Goal: Task Accomplishment & Management: Manage account settings

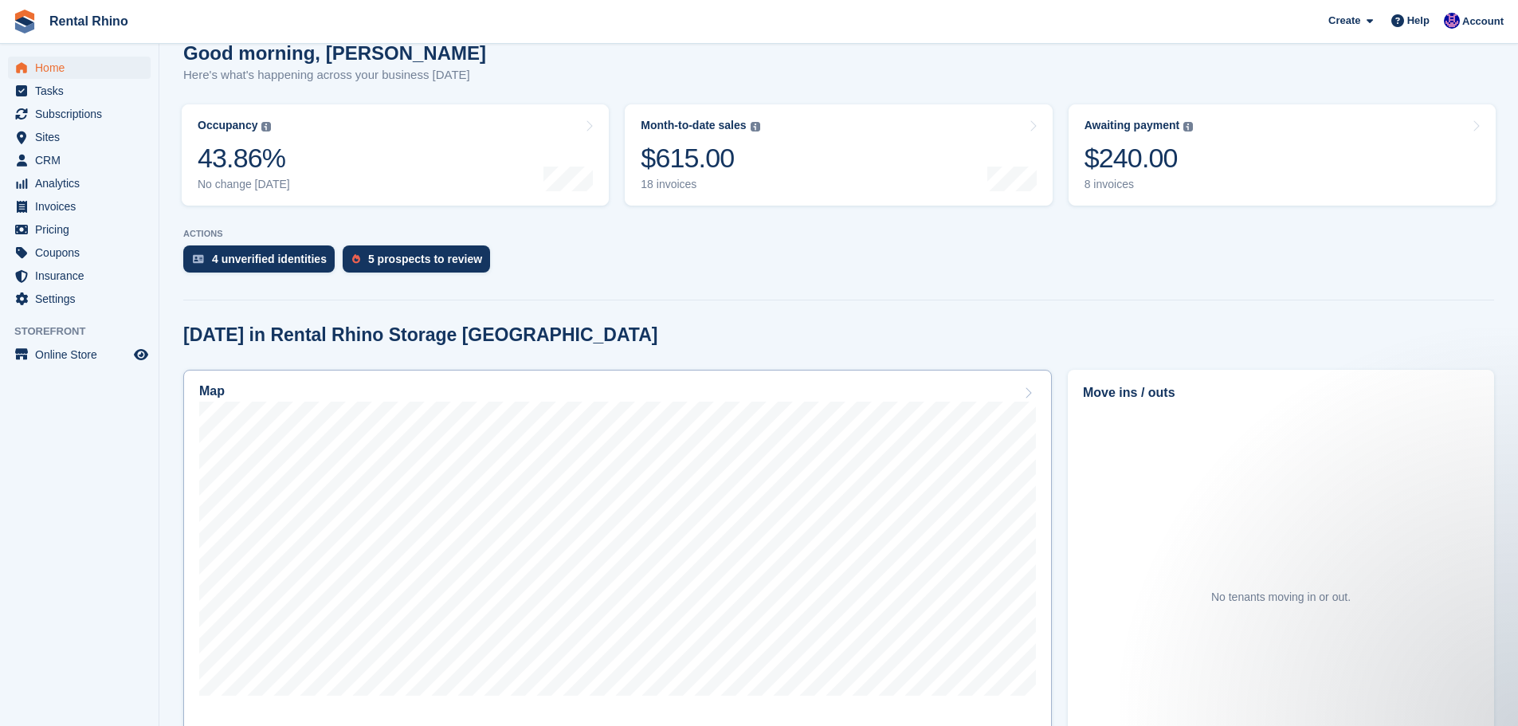
scroll to position [239, 0]
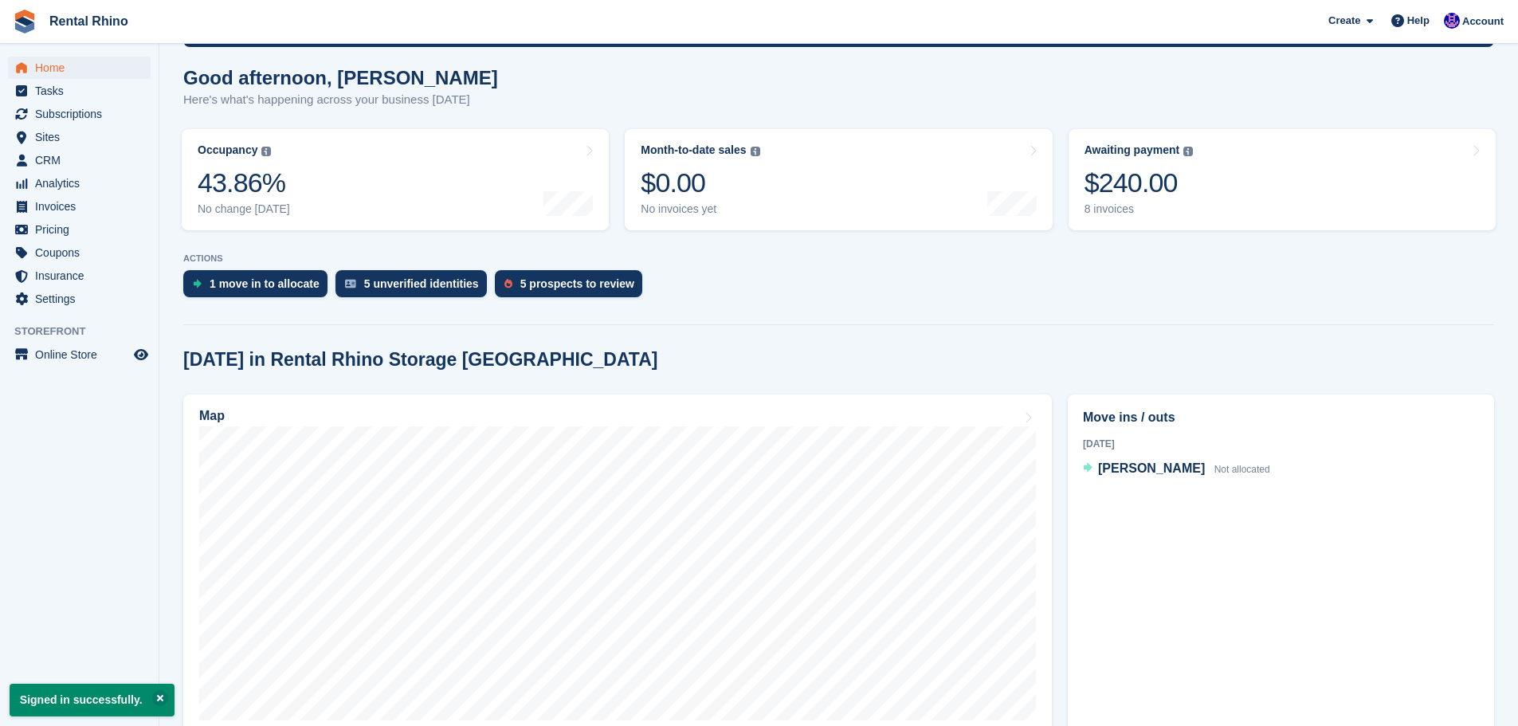
scroll to position [159, 0]
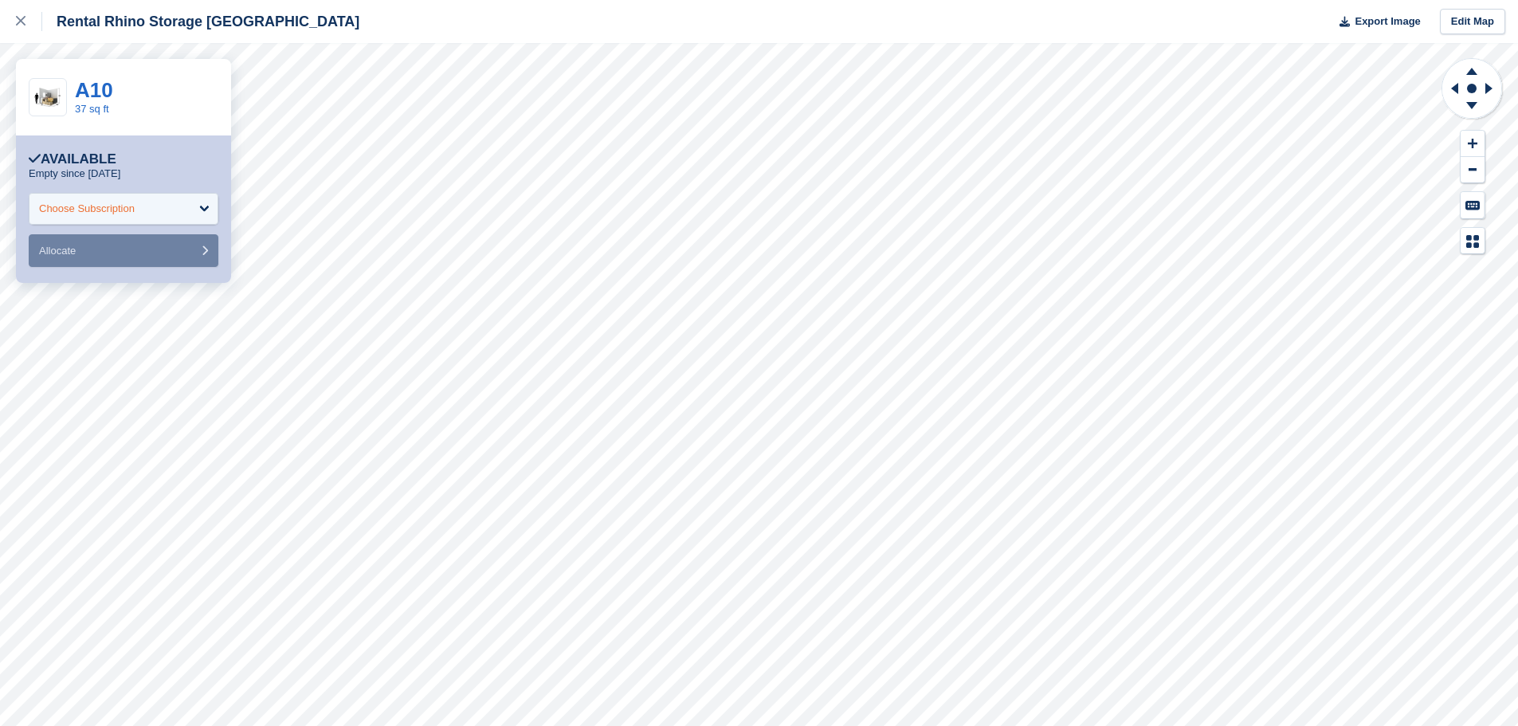
click at [173, 218] on div "Choose Subscription" at bounding box center [124, 209] width 190 height 32
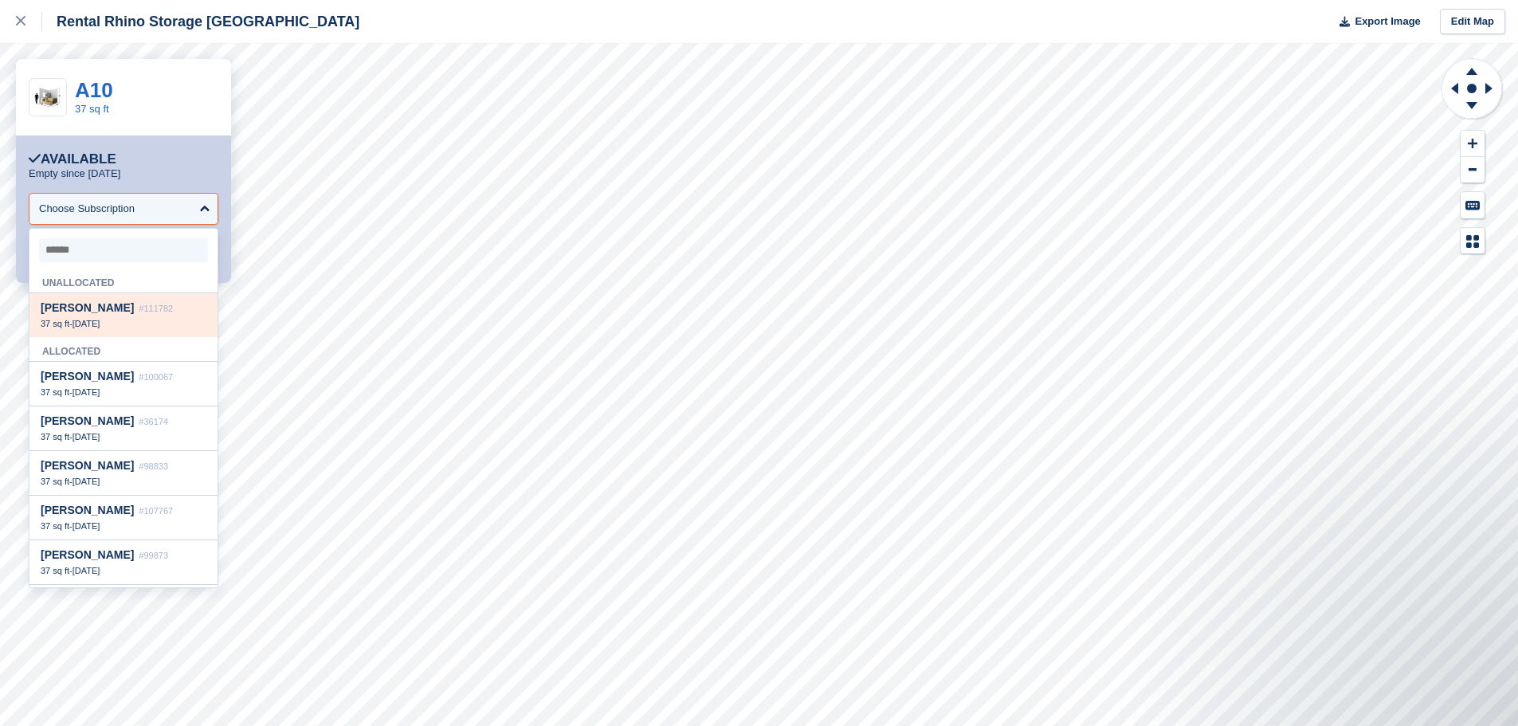
click at [139, 307] on span "#111782" at bounding box center [156, 309] width 34 height 10
select select "******"
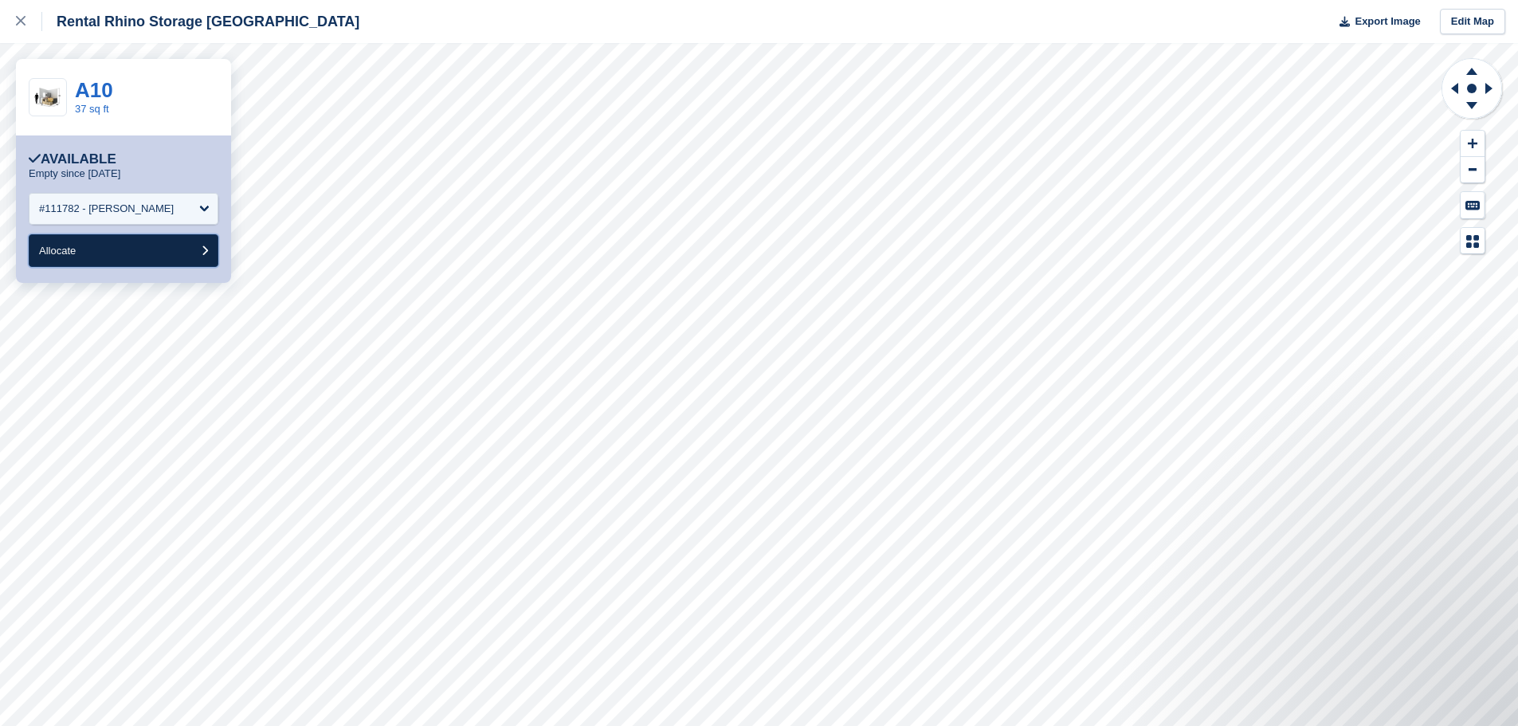
click at [124, 253] on button "Allocate" at bounding box center [124, 250] width 190 height 33
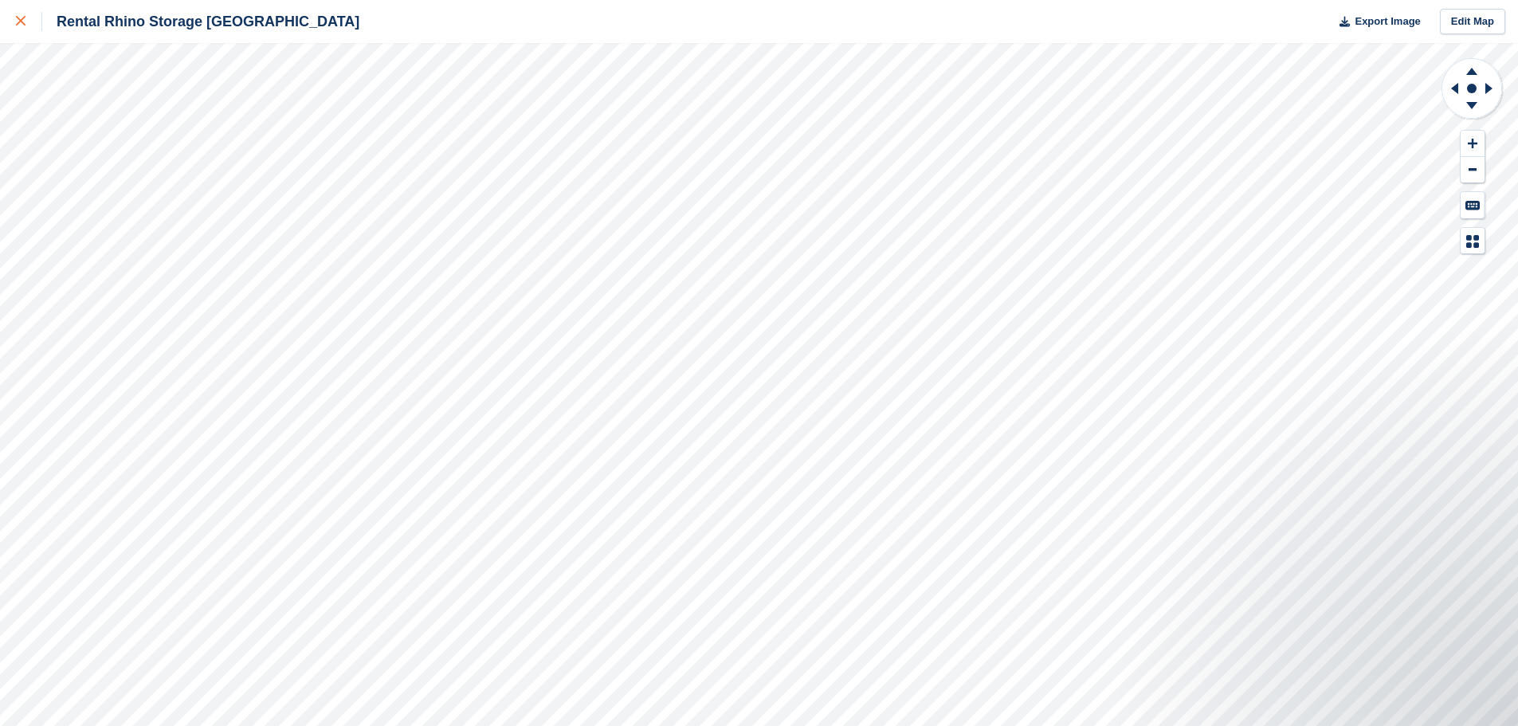
click at [26, 24] on div at bounding box center [29, 21] width 26 height 19
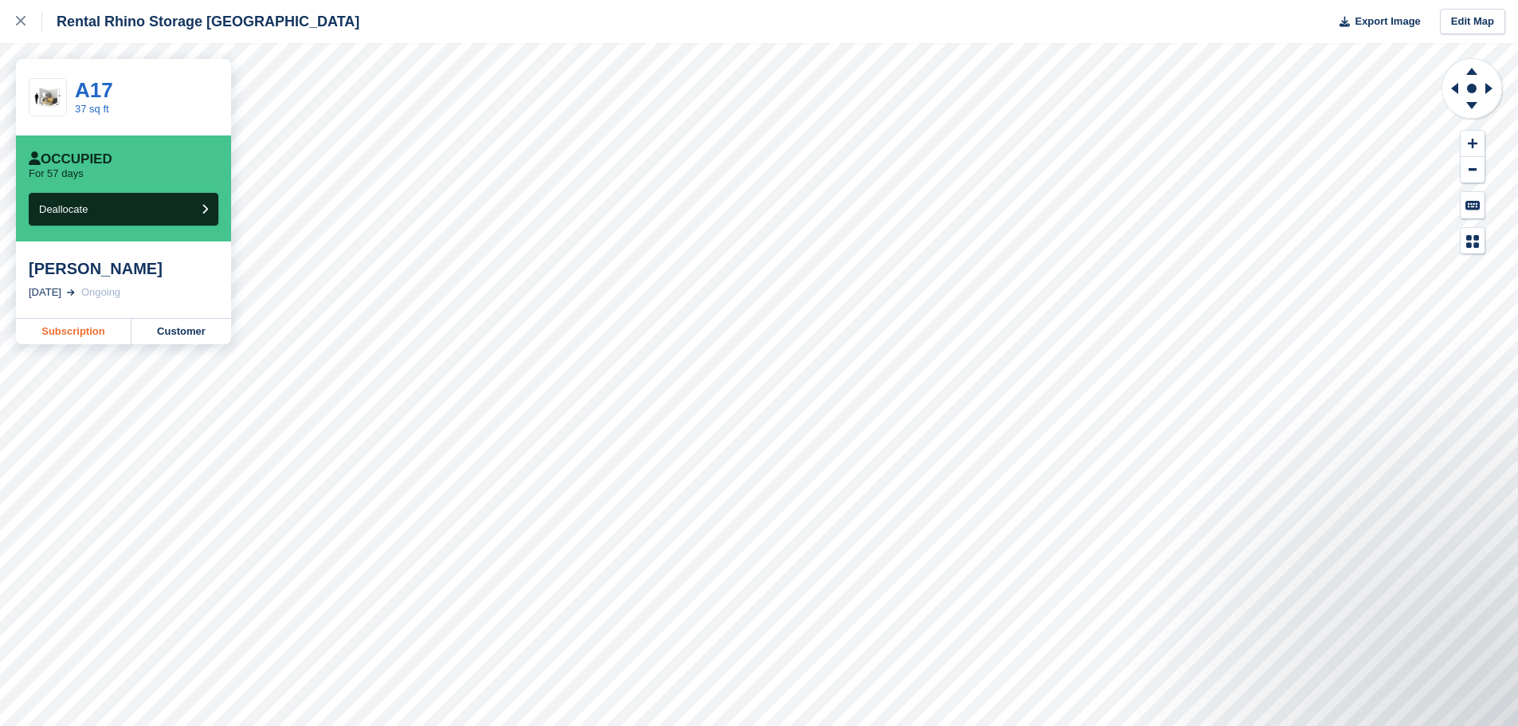
click at [87, 330] on link "Subscription" at bounding box center [74, 332] width 116 height 26
click at [22, 22] on icon at bounding box center [21, 21] width 10 height 10
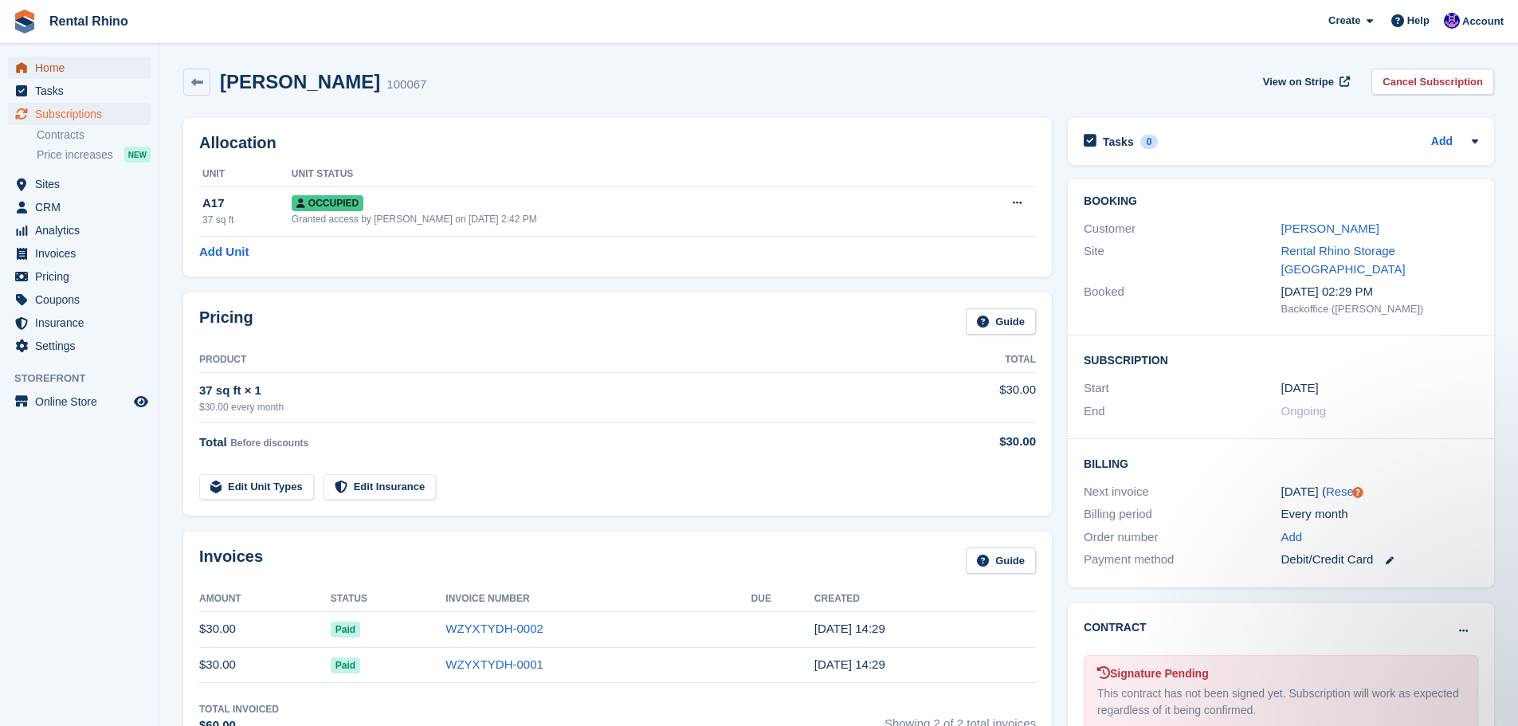
click at [43, 71] on span "Home" at bounding box center [83, 68] width 96 height 22
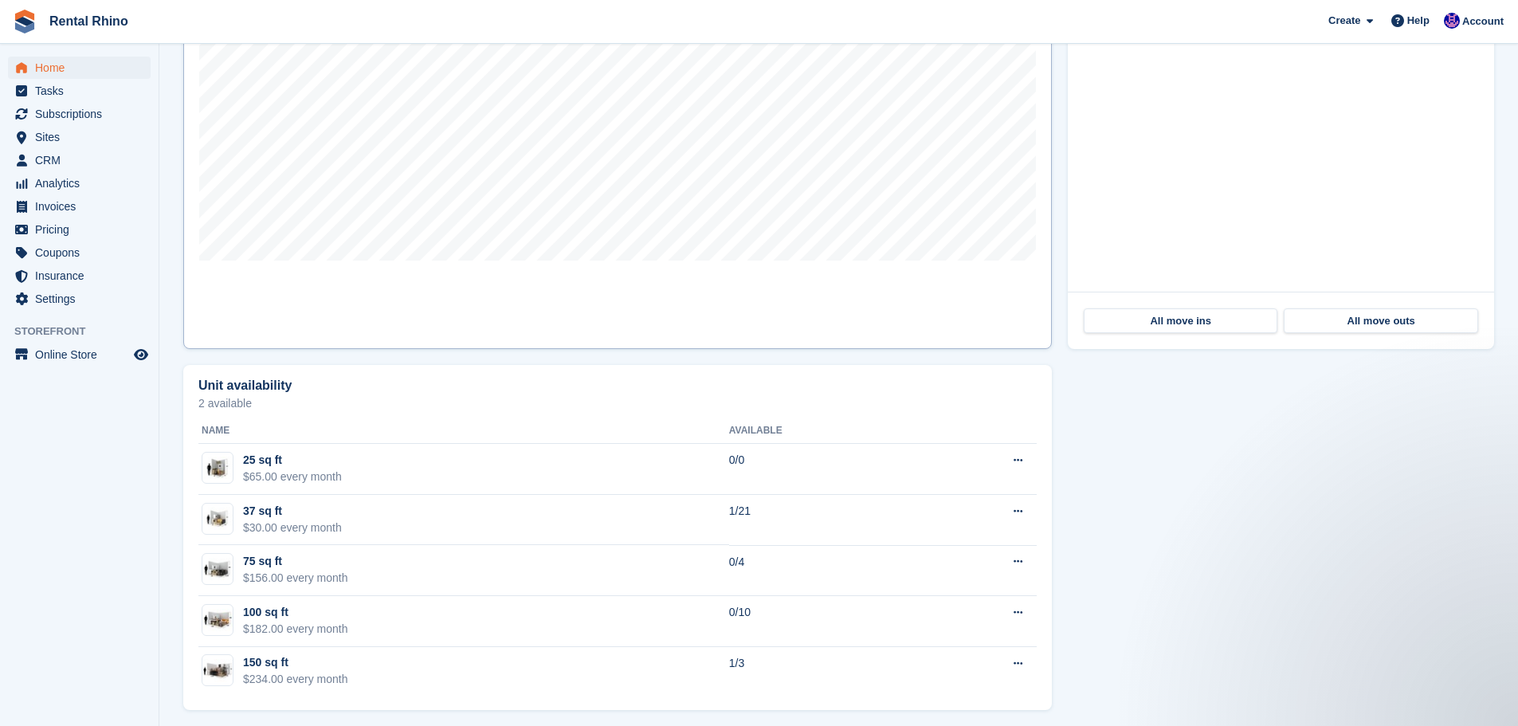
scroll to position [591, 0]
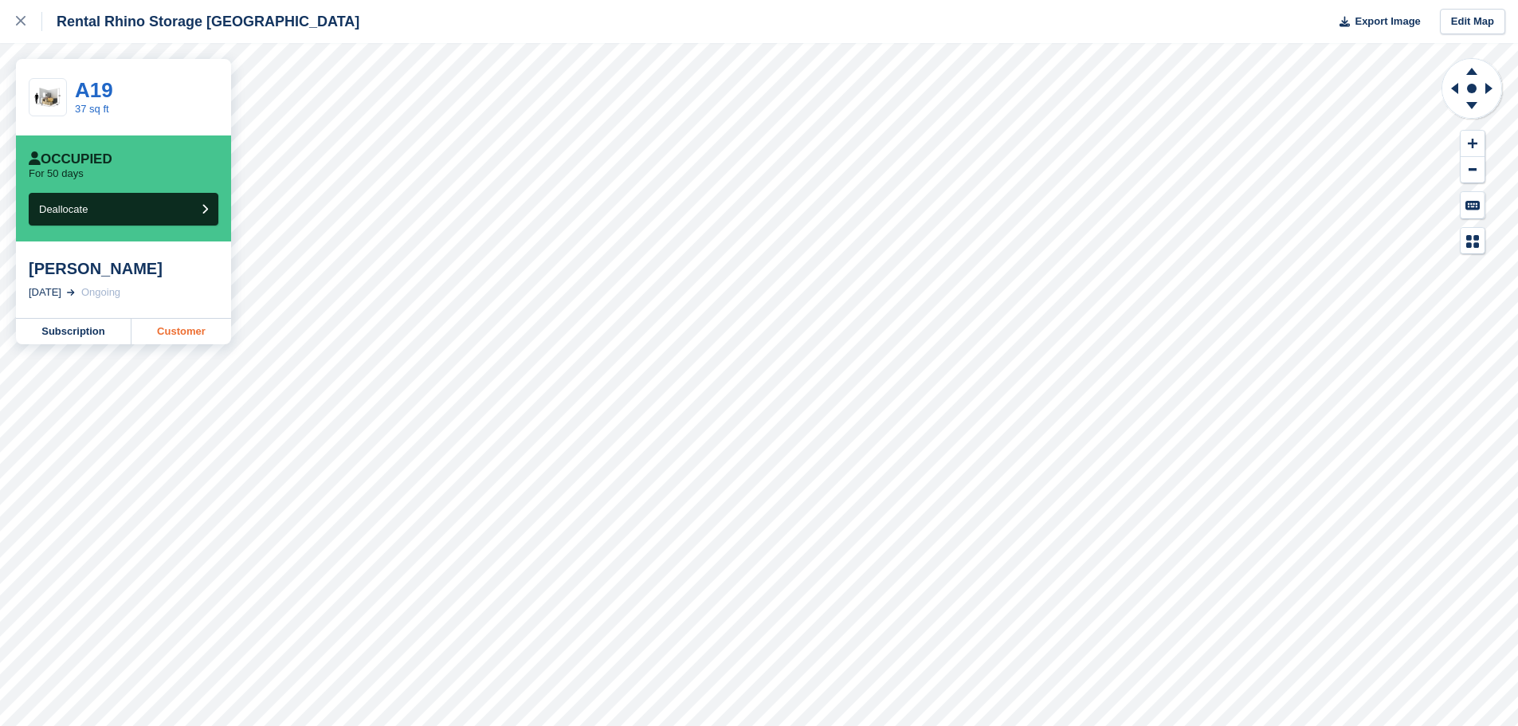
click at [188, 334] on link "Customer" at bounding box center [182, 332] width 100 height 26
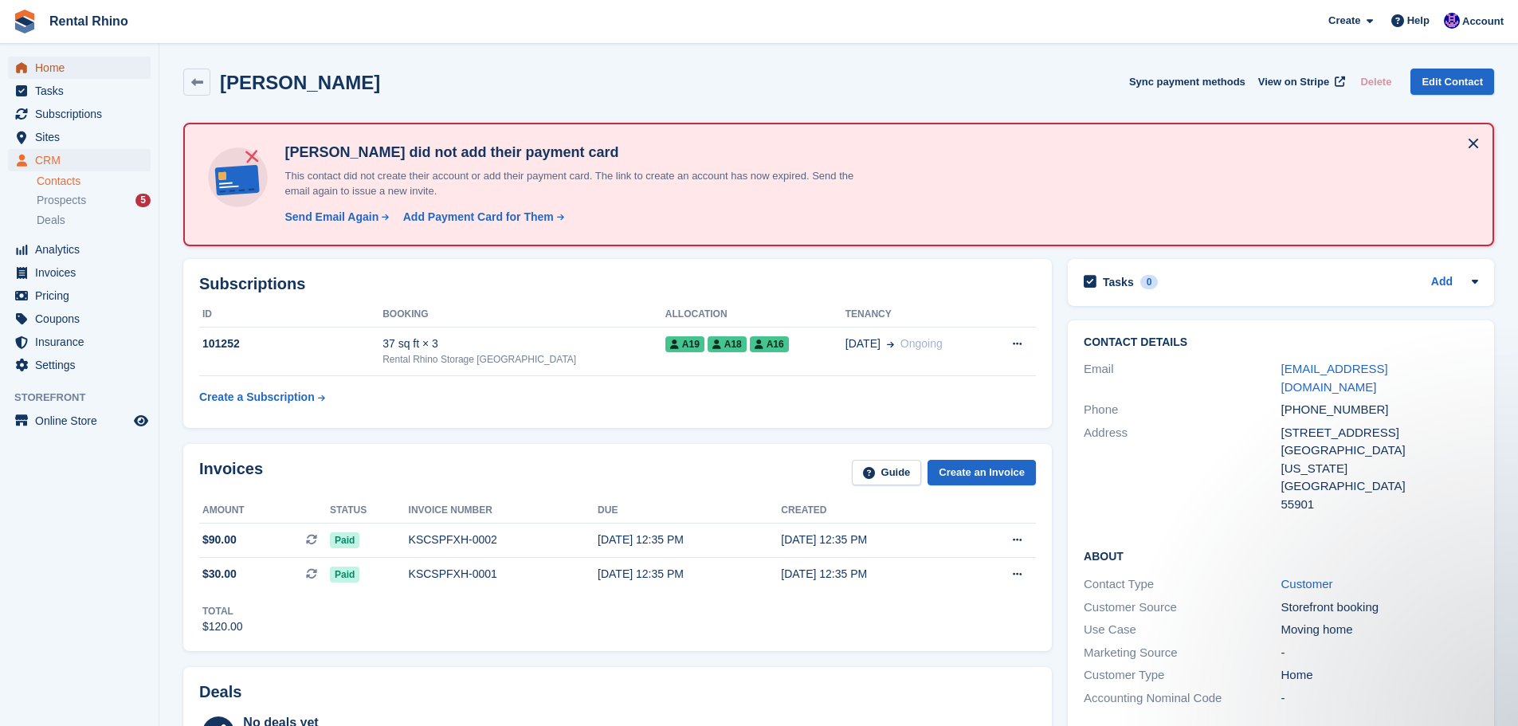
click at [77, 72] on span "Home" at bounding box center [83, 68] width 96 height 22
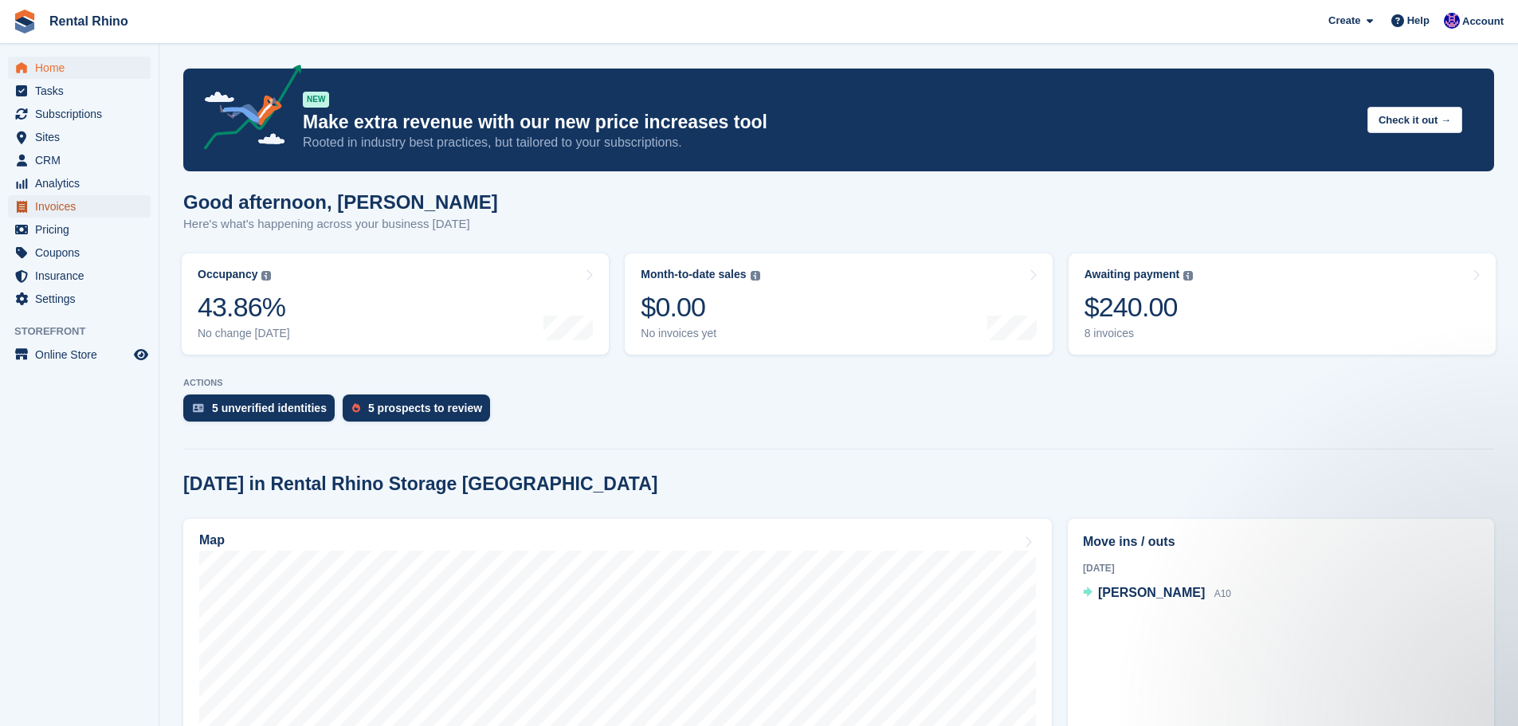
click at [69, 202] on span "Invoices" at bounding box center [83, 206] width 96 height 22
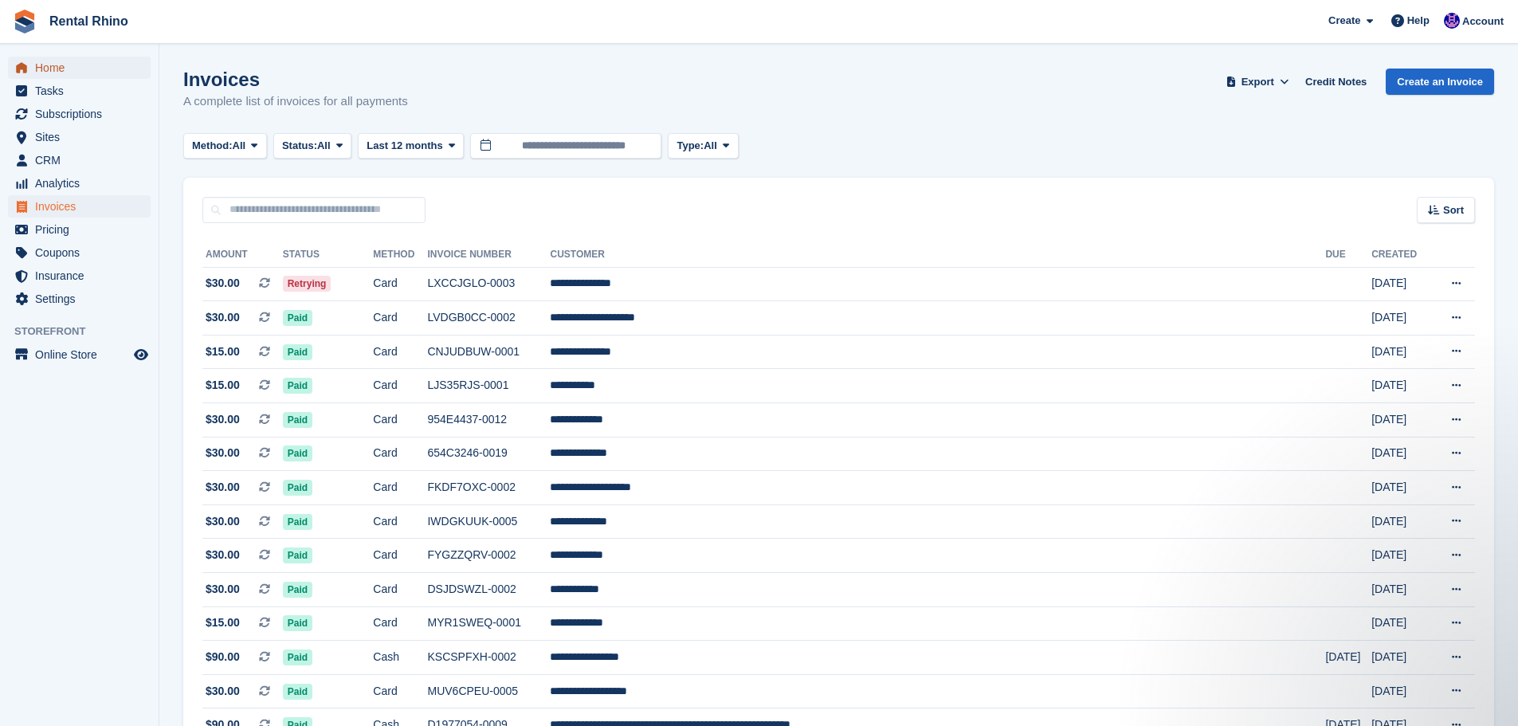
click at [57, 68] on span "Home" at bounding box center [83, 68] width 96 height 22
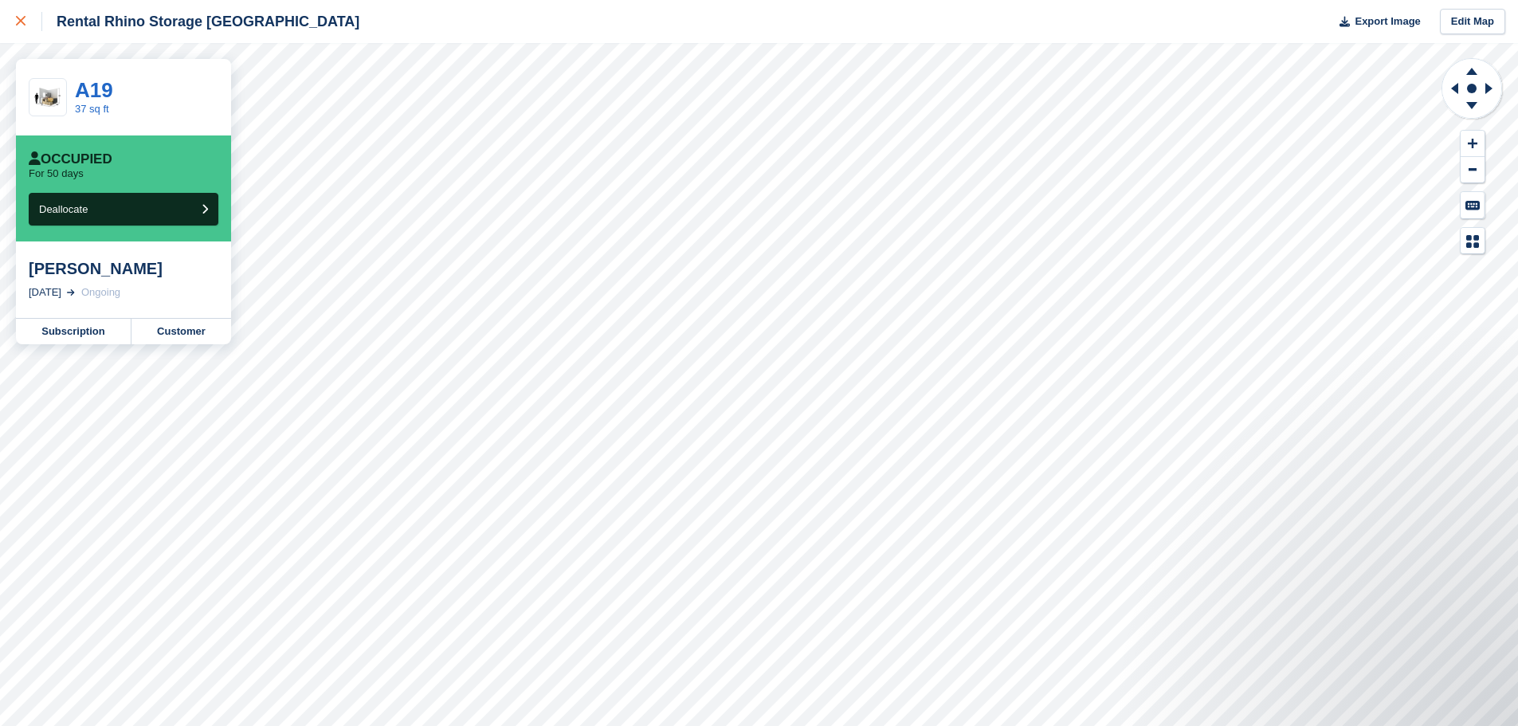
click at [21, 24] on icon at bounding box center [21, 21] width 10 height 10
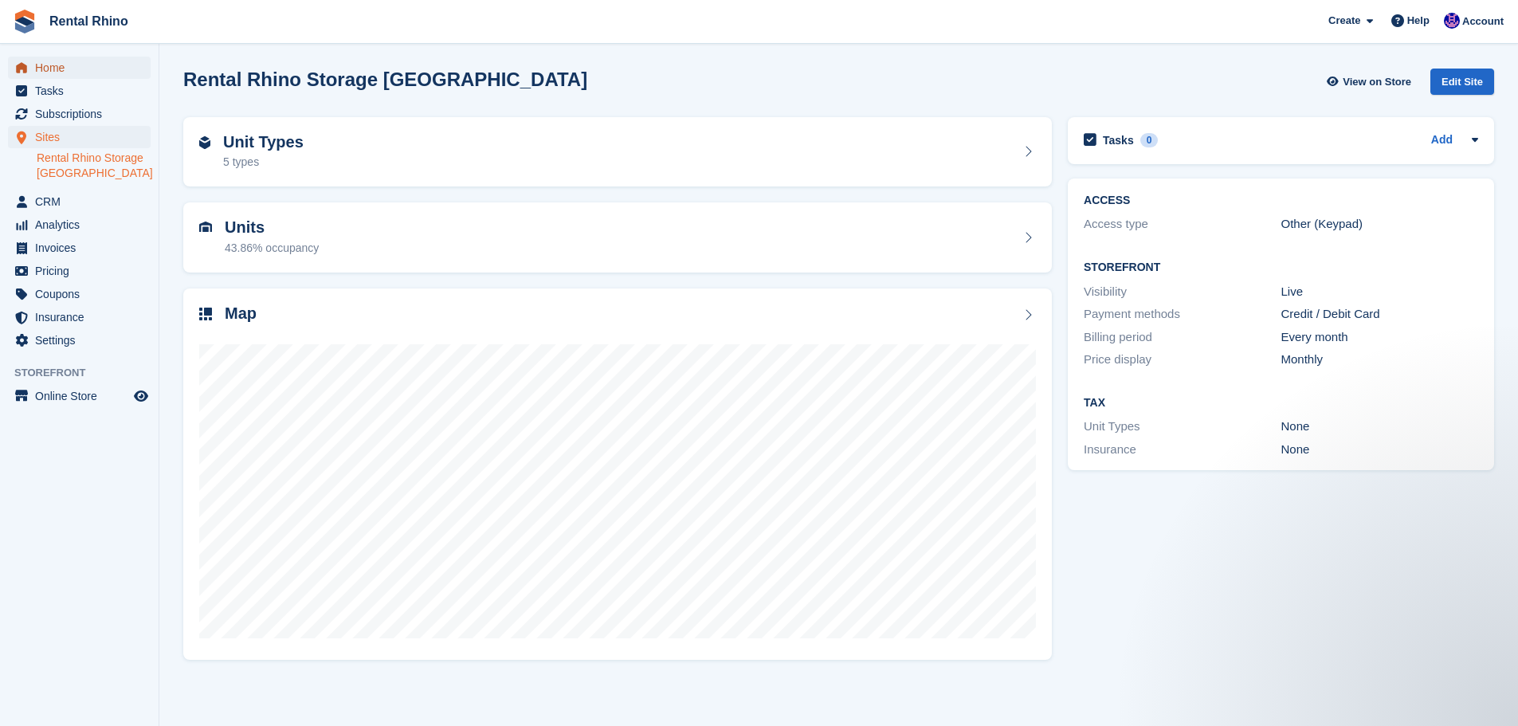
click at [47, 69] on span "Home" at bounding box center [83, 68] width 96 height 22
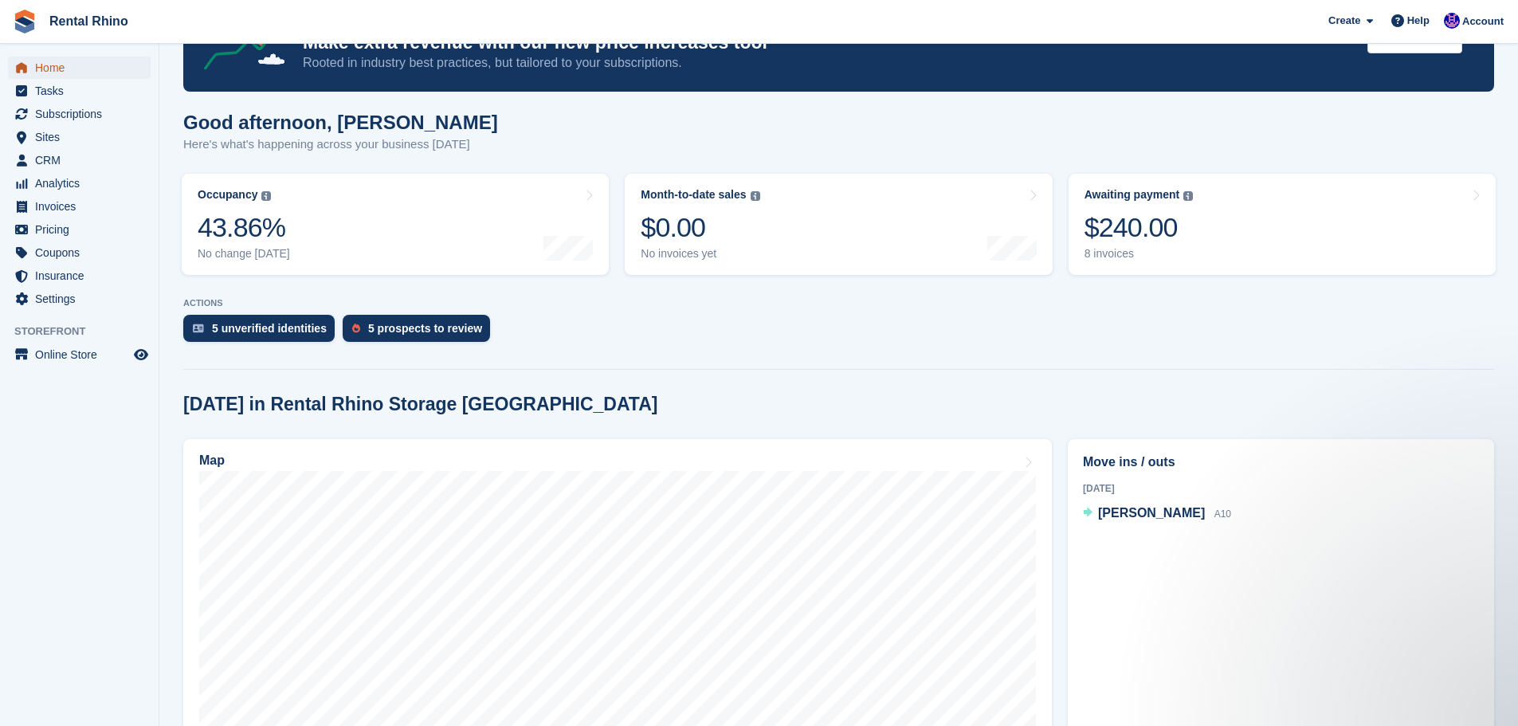
click at [56, 64] on span "Home" at bounding box center [83, 68] width 96 height 22
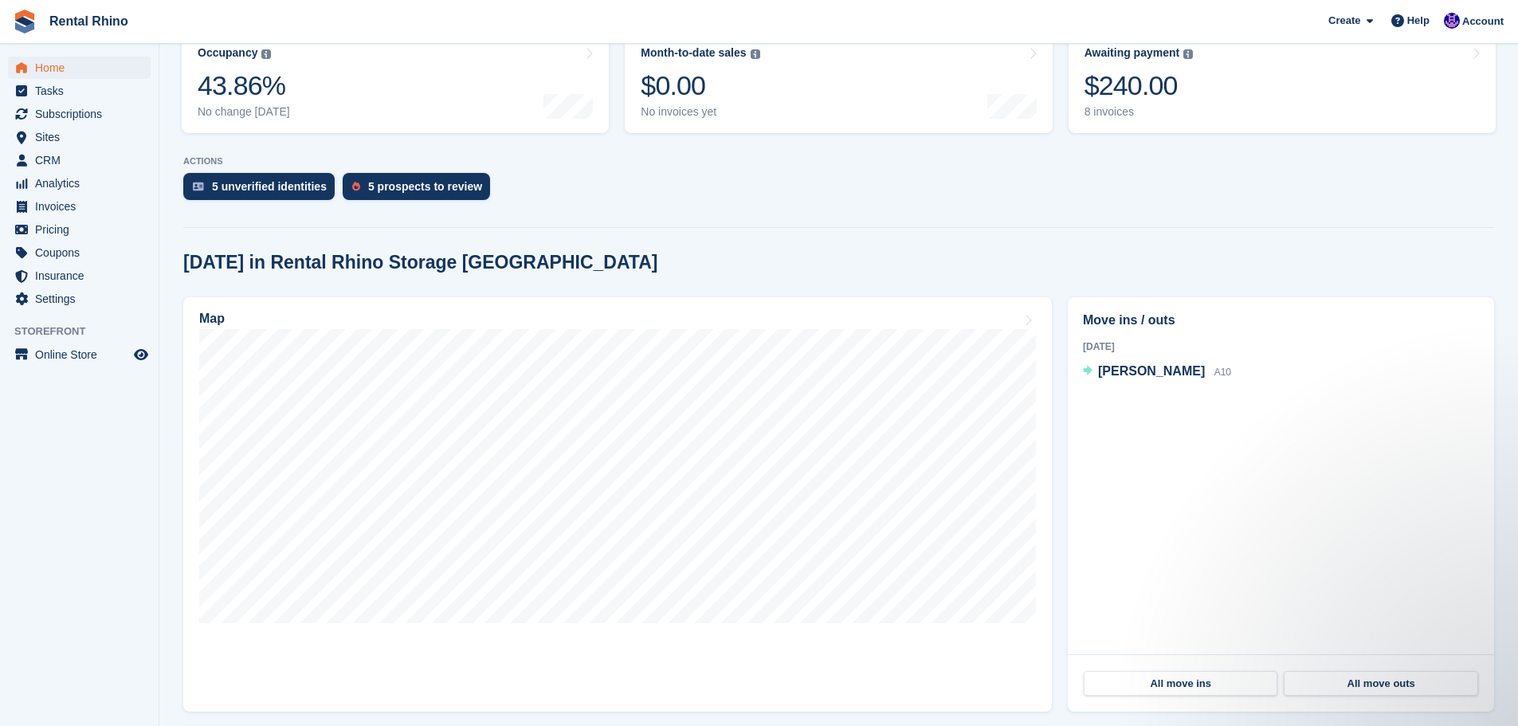
scroll to position [239, 0]
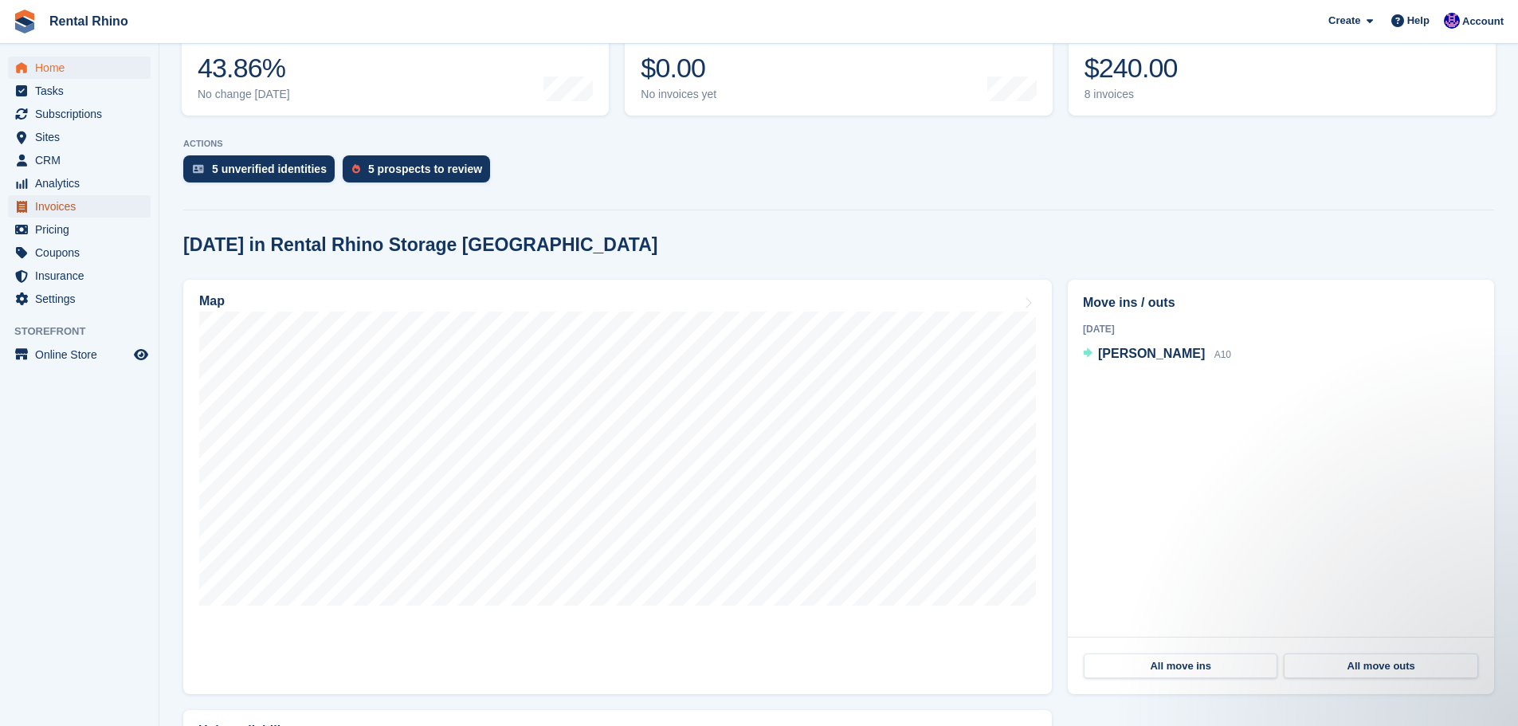
click at [56, 206] on span "Invoices" at bounding box center [83, 206] width 96 height 22
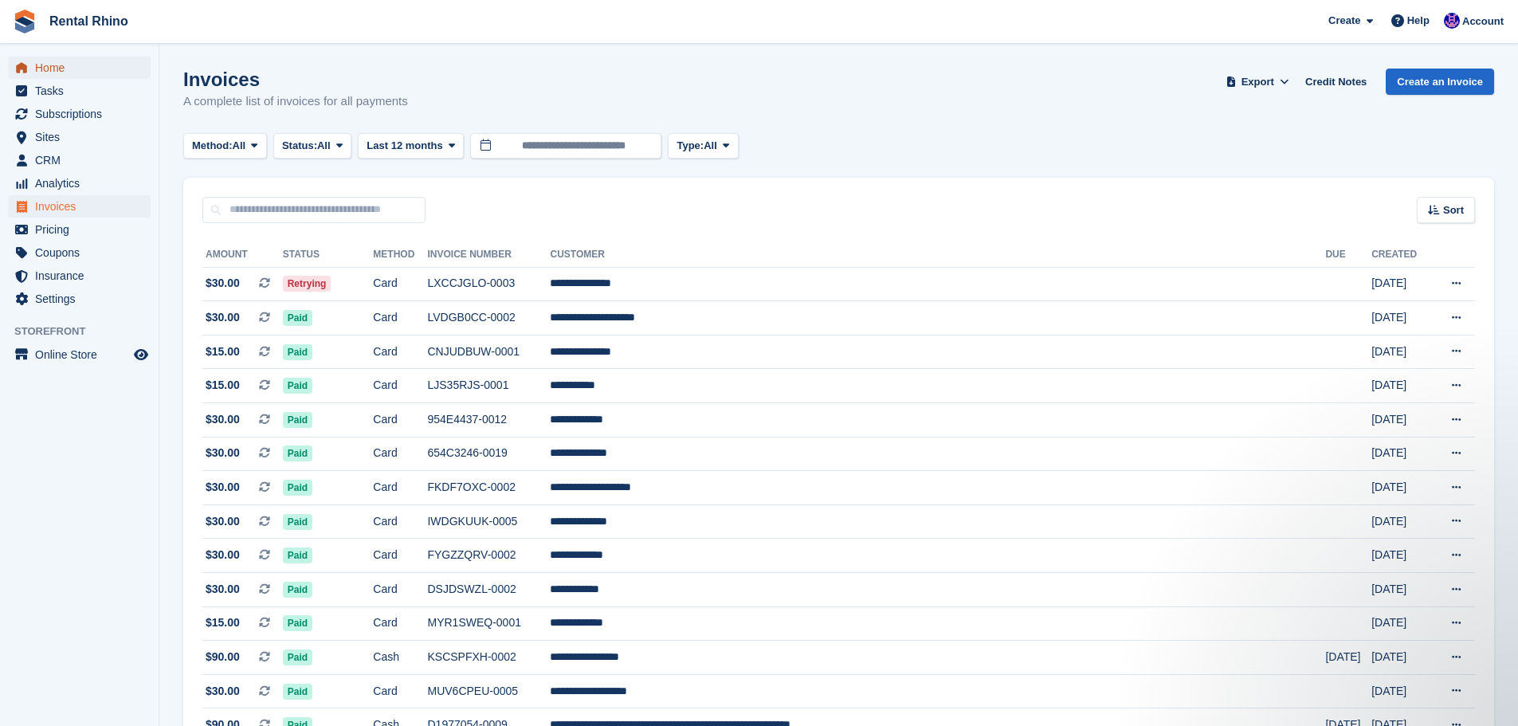
click at [70, 73] on span "Home" at bounding box center [83, 68] width 96 height 22
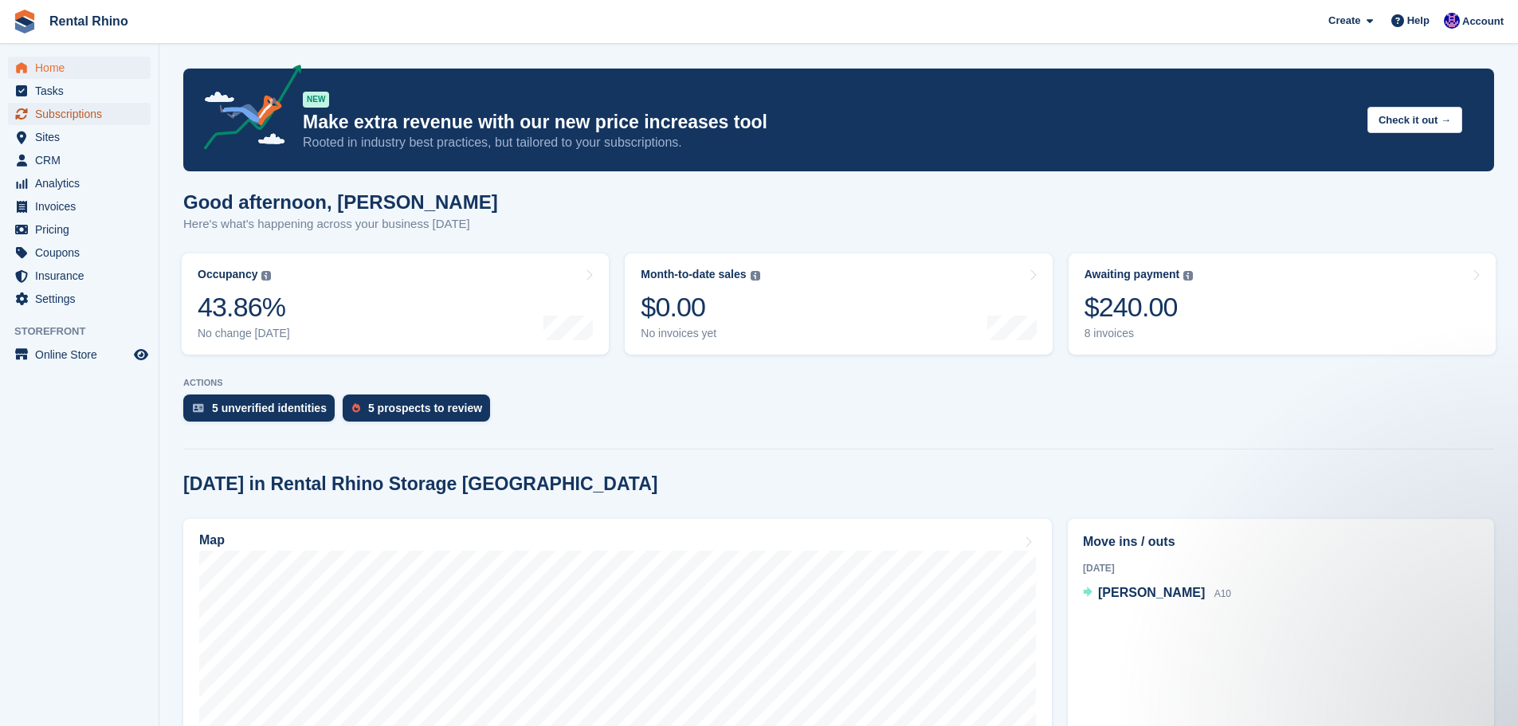
click at [57, 118] on span "Subscriptions" at bounding box center [83, 114] width 96 height 22
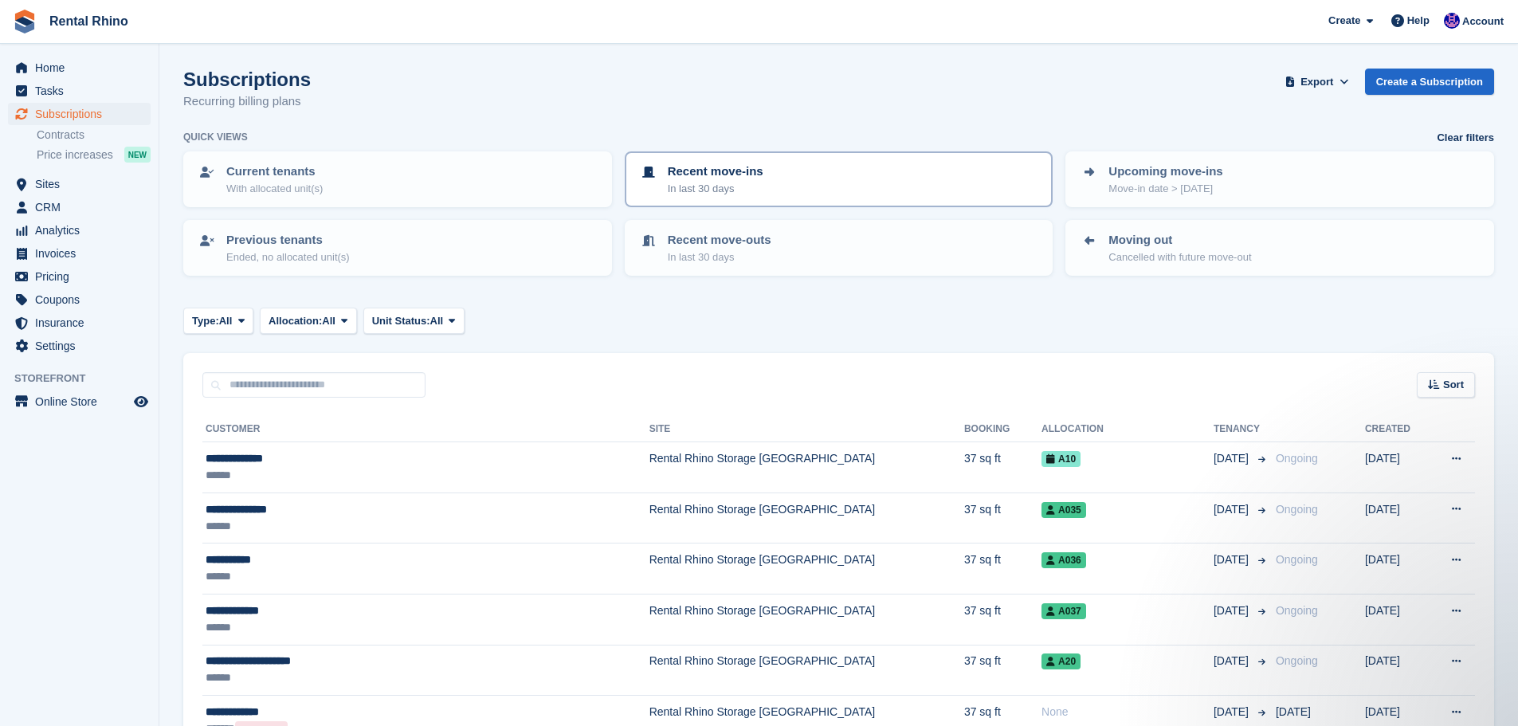
click at [840, 164] on div "Recent move-ins In last 30 days" at bounding box center [839, 179] width 400 height 33
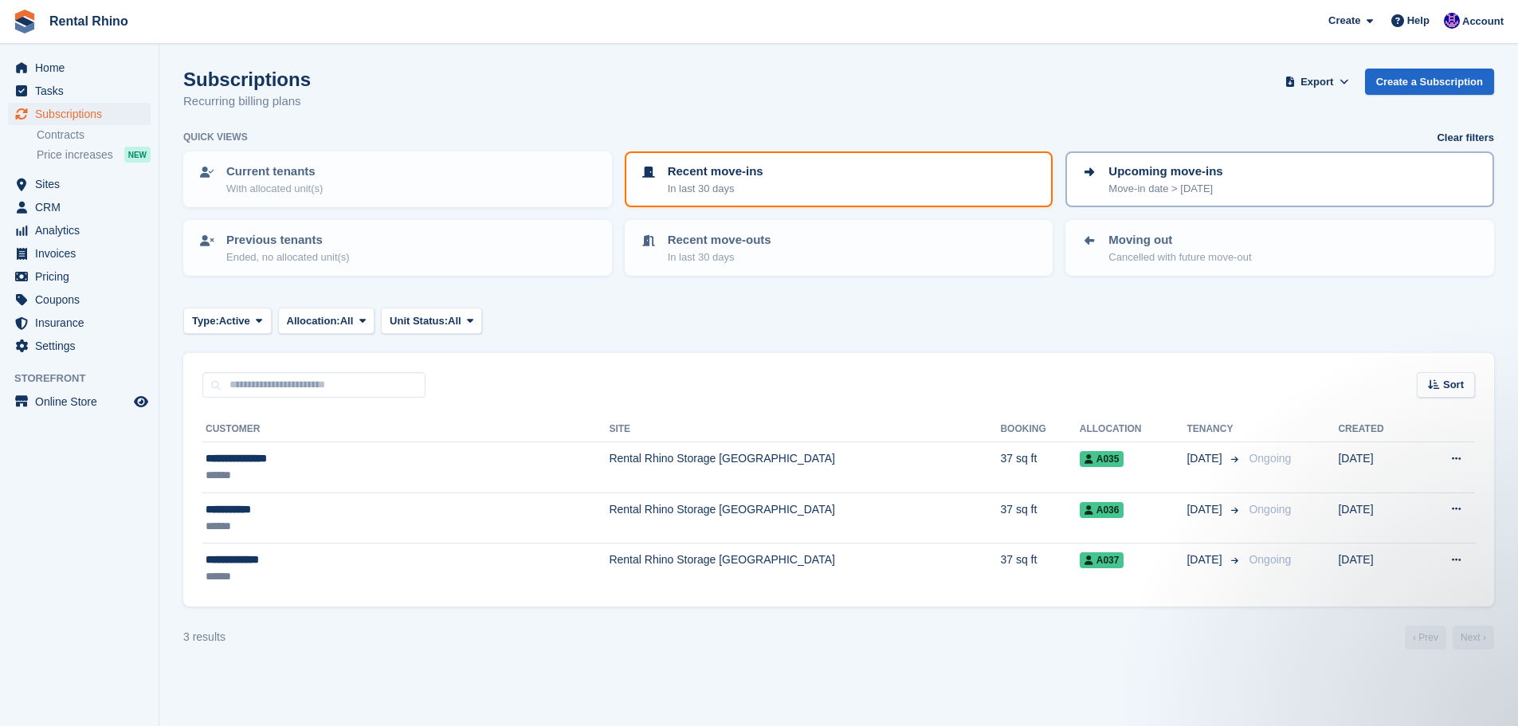
click at [1190, 181] on p "Move-in date > today" at bounding box center [1166, 189] width 114 height 16
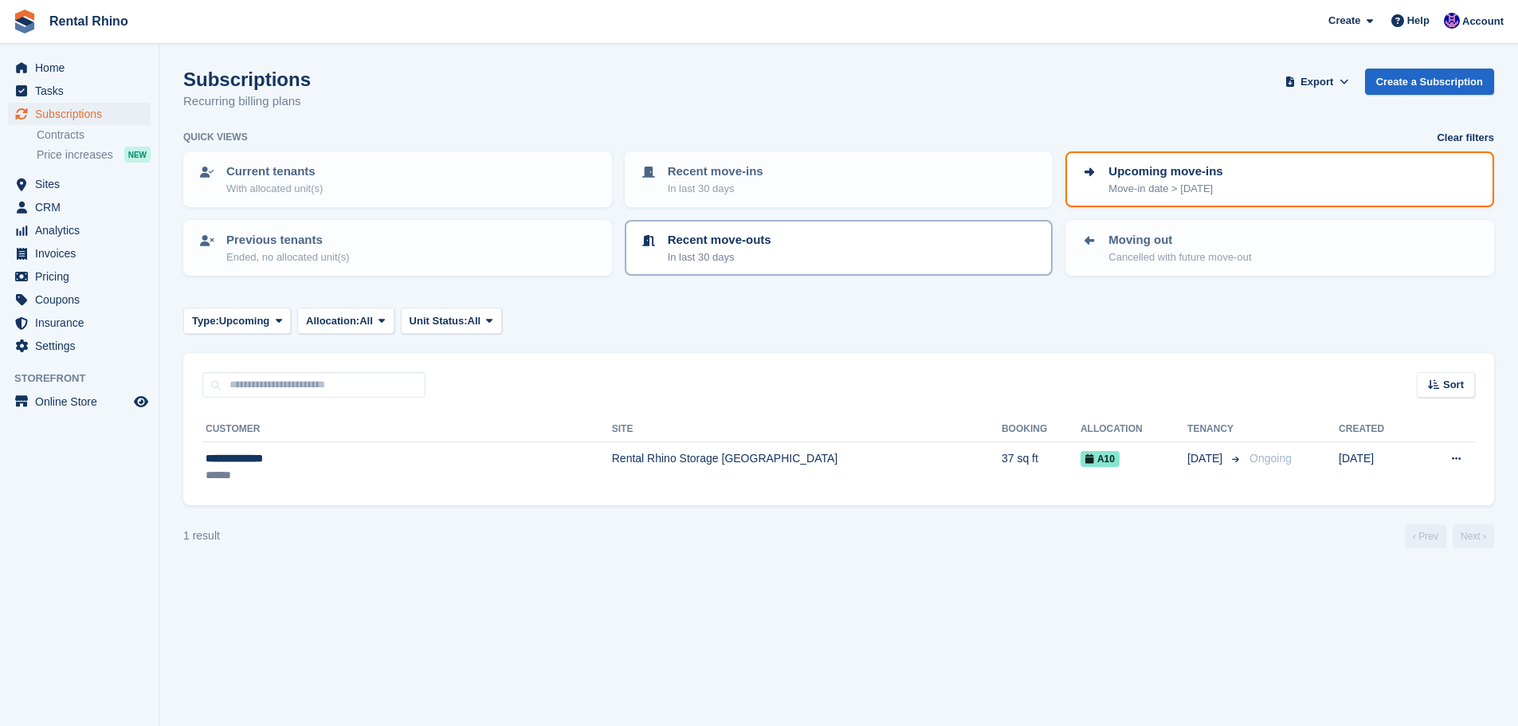
click at [854, 257] on div "Recent move-outs In last 30 days" at bounding box center [839, 247] width 400 height 33
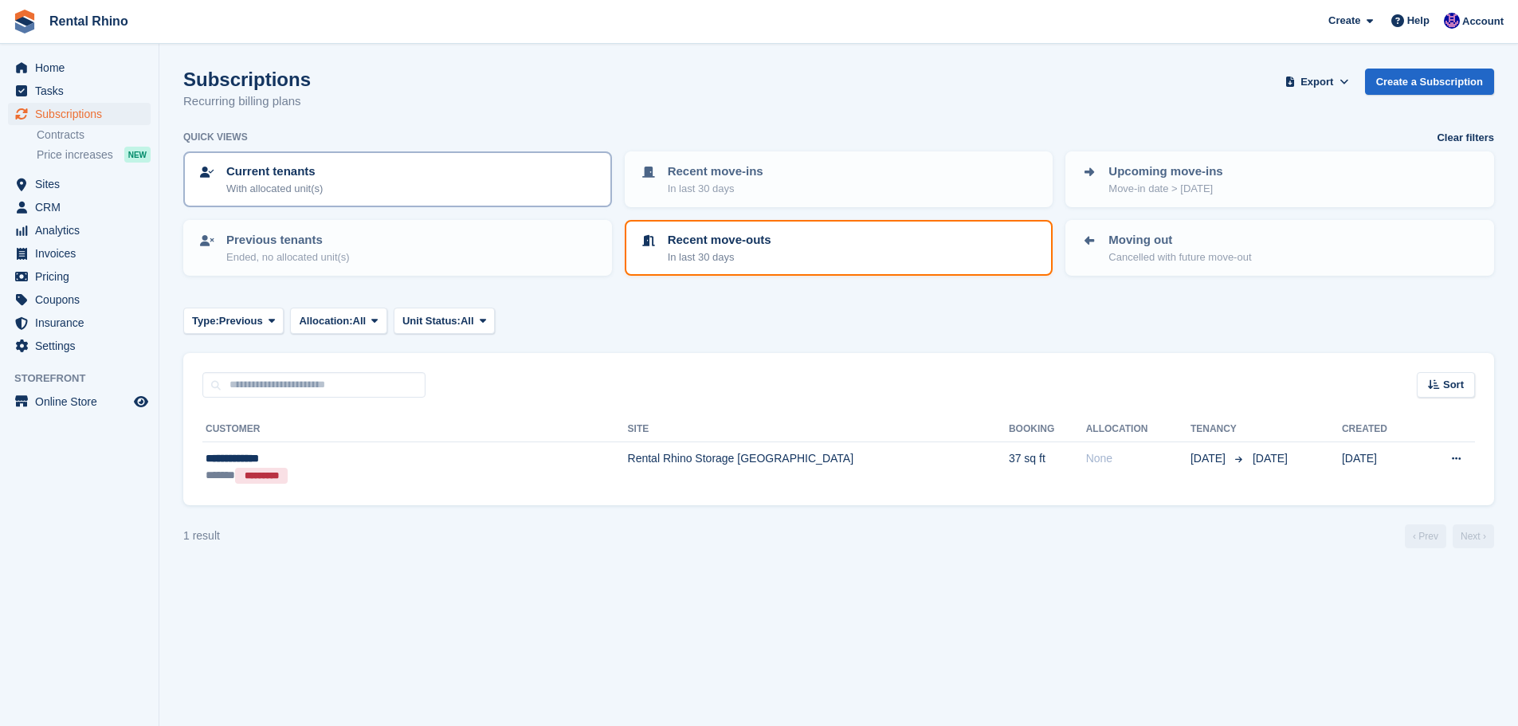
click at [376, 187] on div "Current tenants With allocated unit(s)" at bounding box center [398, 179] width 400 height 33
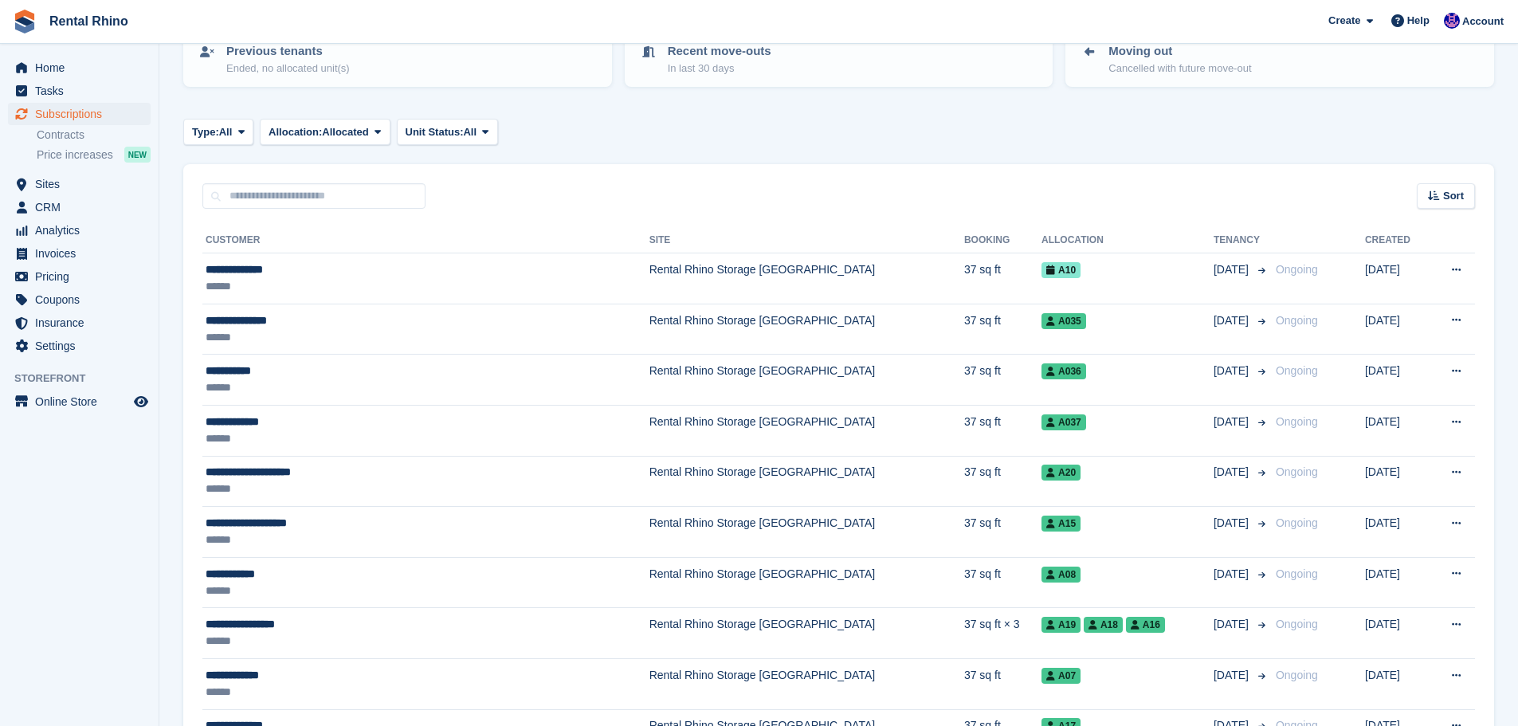
scroll to position [239, 0]
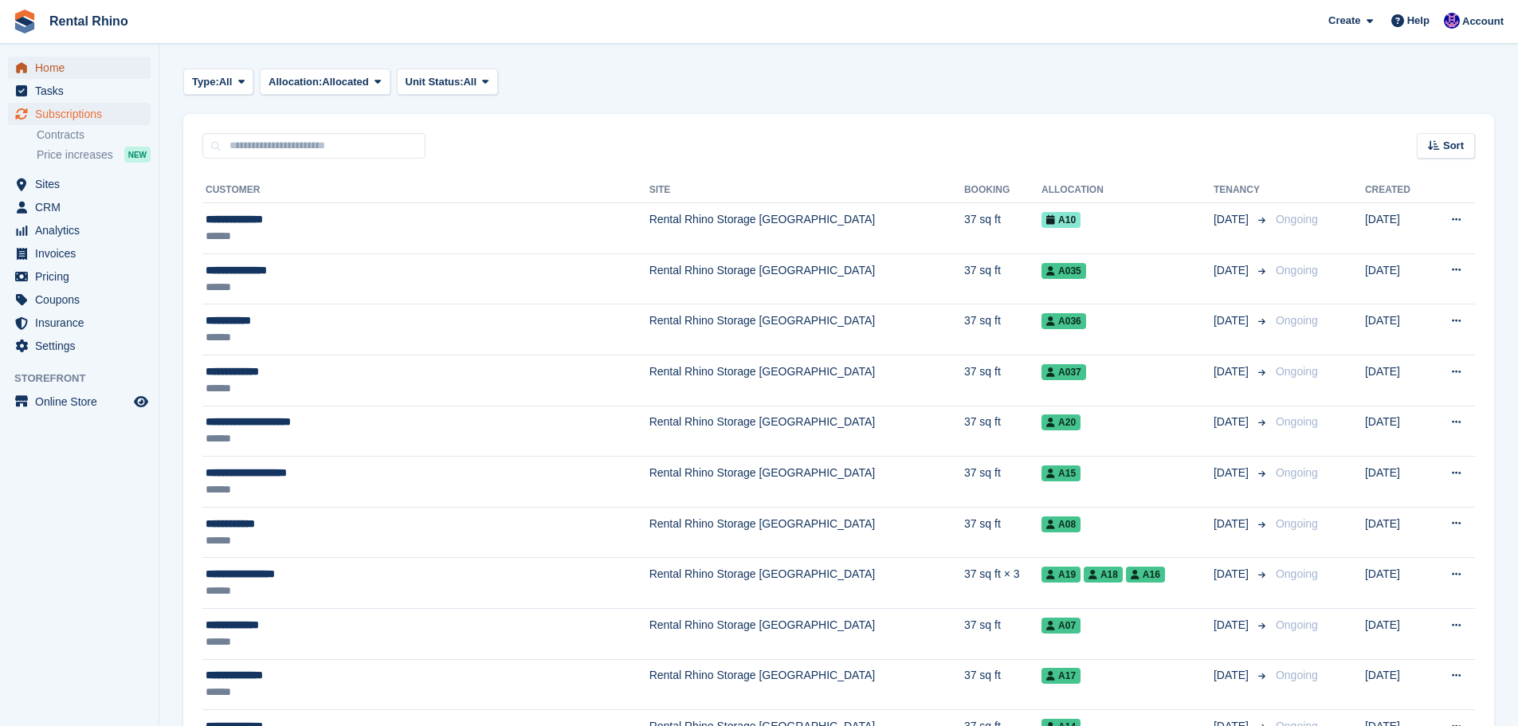
click at [53, 75] on span "Home" at bounding box center [83, 68] width 96 height 22
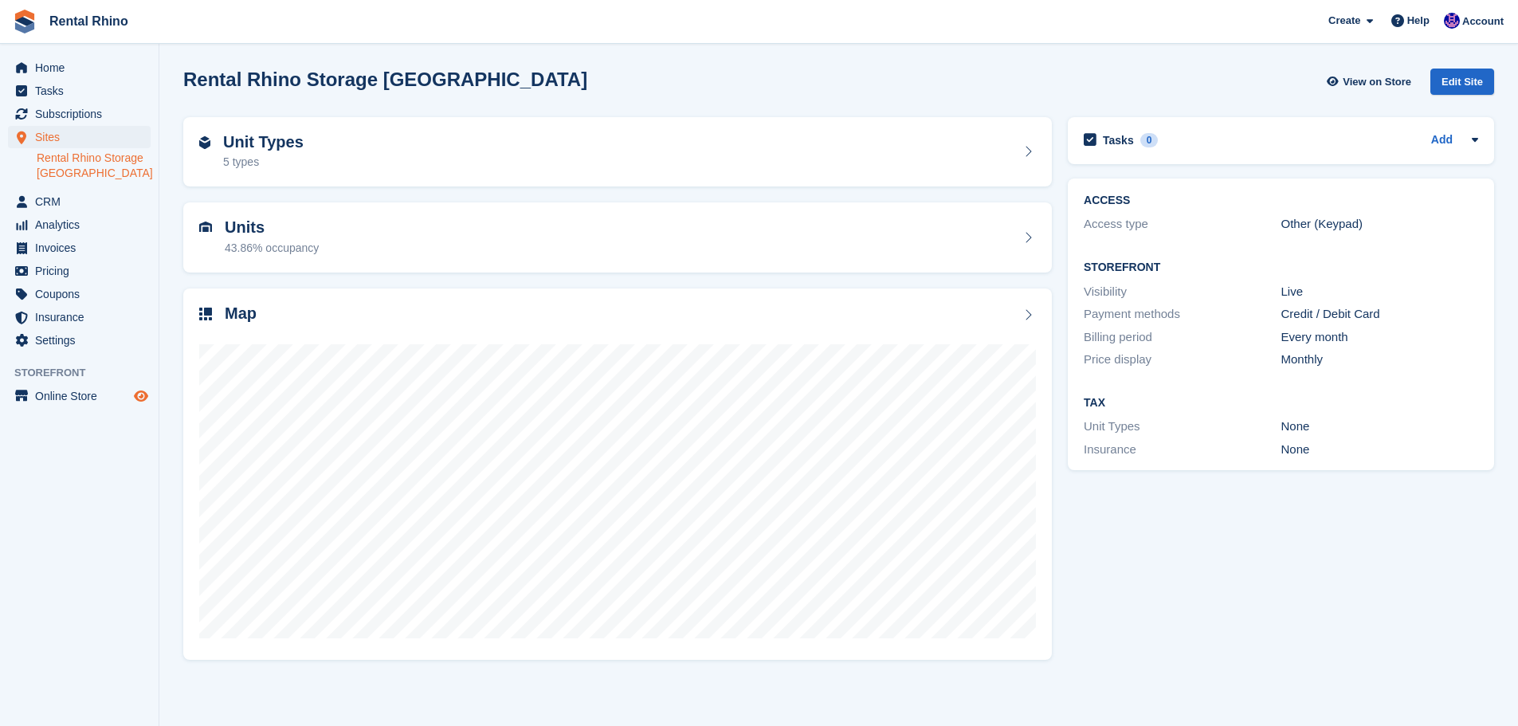
click at [137, 397] on icon "Preview store" at bounding box center [141, 396] width 14 height 13
